Goal: Information Seeking & Learning: Check status

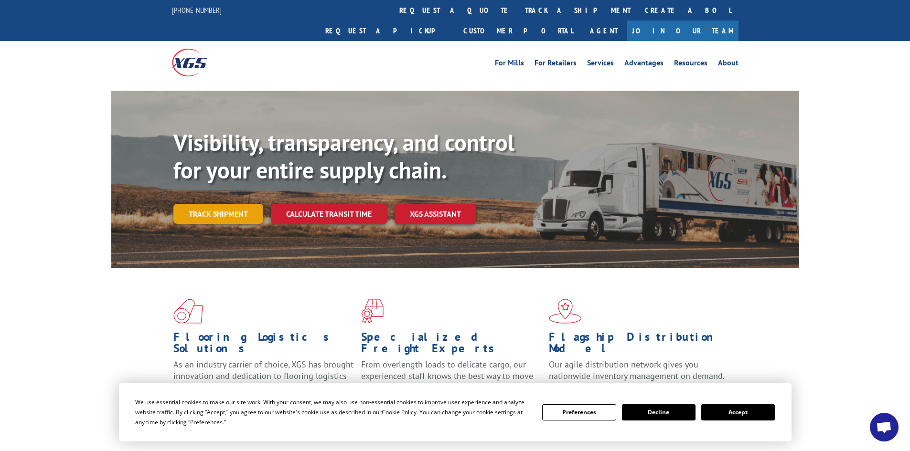
click at [224, 204] on link "Track shipment" at bounding box center [218, 214] width 90 height 20
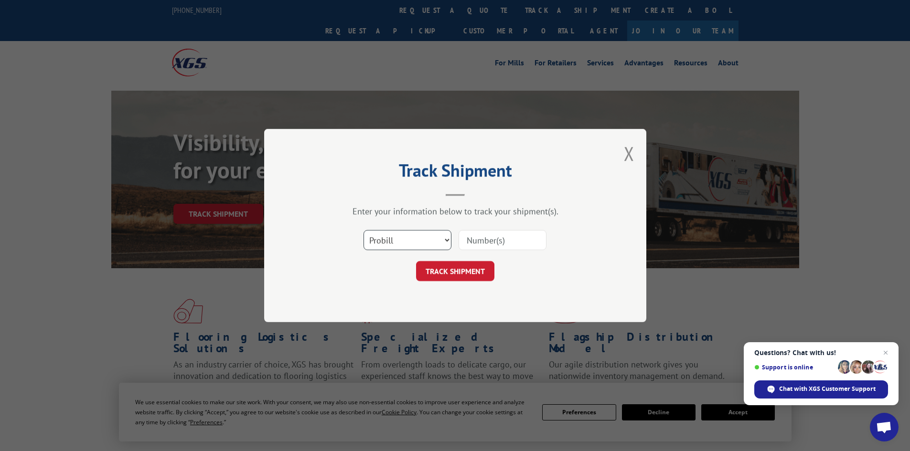
click at [386, 239] on select "Select category... Probill BOL PO" at bounding box center [408, 240] width 88 height 20
select select "bol"
click at [364, 230] on select "Select category... Probill BOL PO" at bounding box center [408, 240] width 88 height 20
click at [479, 242] on input at bounding box center [503, 240] width 88 height 20
type input "2876944"
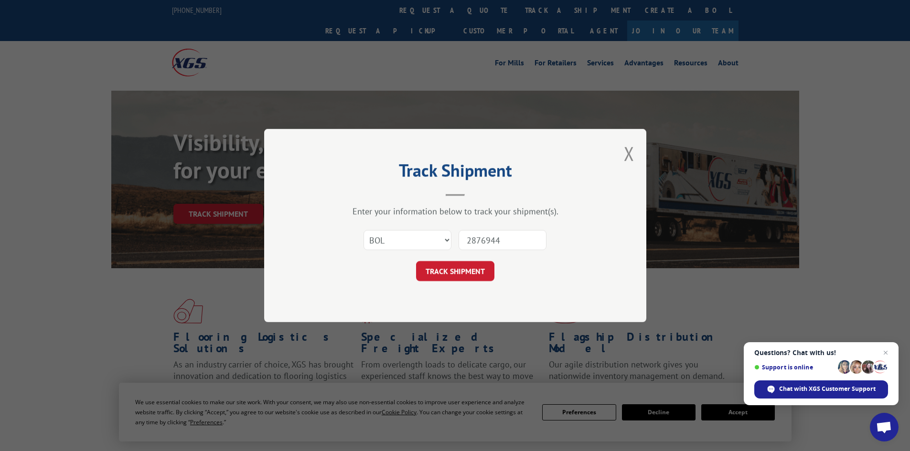
click at [463, 279] on button "TRACK SHIPMENT" at bounding box center [455, 271] width 78 height 20
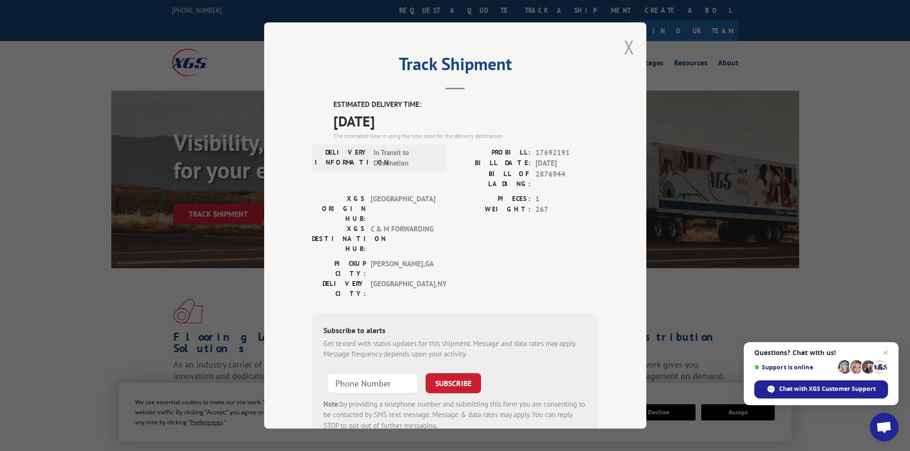
click at [625, 50] on button "Close modal" at bounding box center [629, 46] width 11 height 25
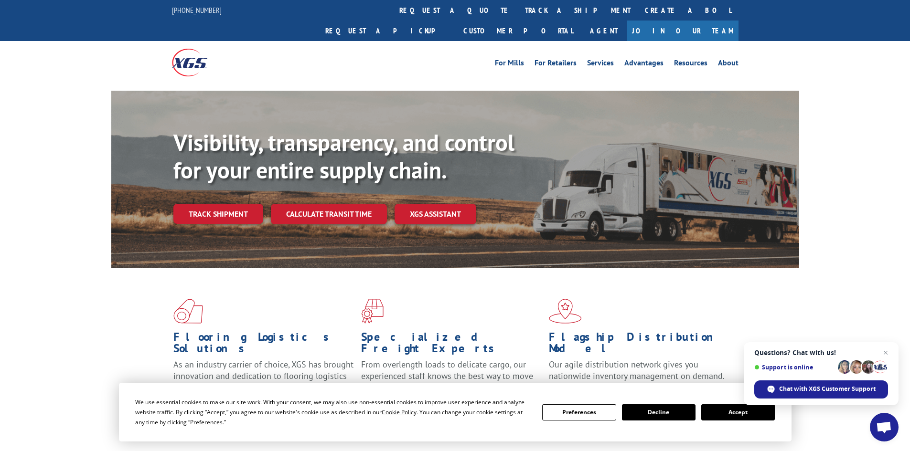
click at [240, 204] on link "Track shipment" at bounding box center [218, 214] width 90 height 20
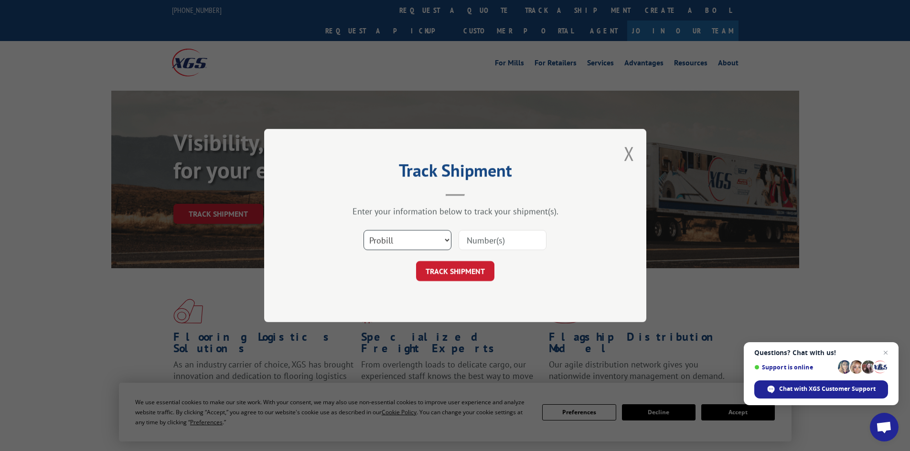
click at [397, 247] on select "Select category... Probill BOL PO" at bounding box center [408, 240] width 88 height 20
select select "bol"
click at [364, 230] on select "Select category... Probill BOL PO" at bounding box center [408, 240] width 88 height 20
click at [481, 242] on input at bounding box center [503, 240] width 88 height 20
type input "2878674"
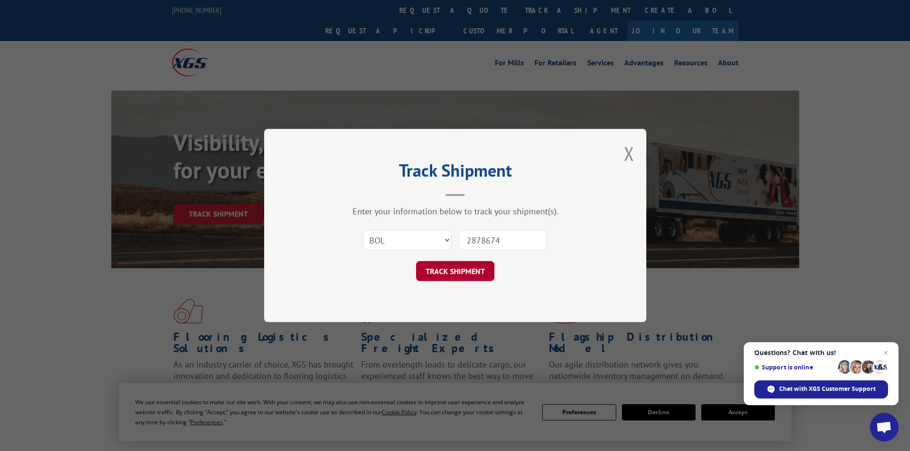
click at [472, 269] on button "TRACK SHIPMENT" at bounding box center [455, 271] width 78 height 20
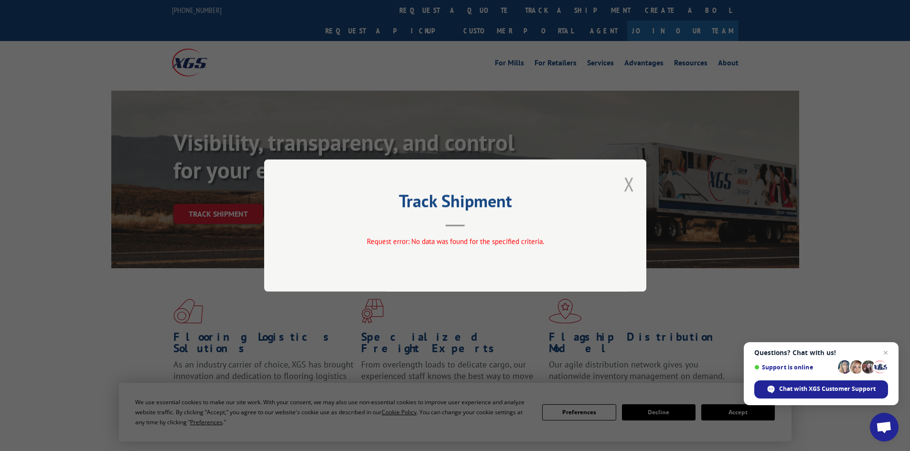
click at [628, 189] on button "Close modal" at bounding box center [629, 184] width 11 height 25
